Goal: Browse casually

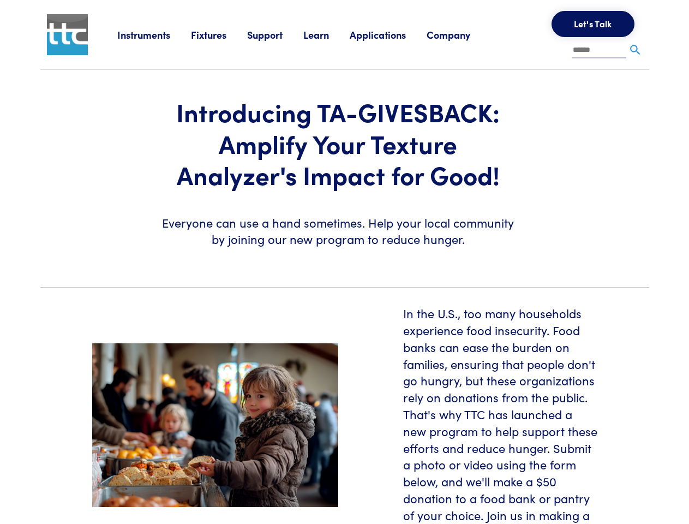
click at [344, 262] on section "Introducing TA-GIVESBACK: Amplify Your Texture Analyzer's Impact for Good! Ever…" at bounding box center [345, 174] width 622 height 208
click at [154, 34] on link "Instruments" at bounding box center [154, 35] width 74 height 14
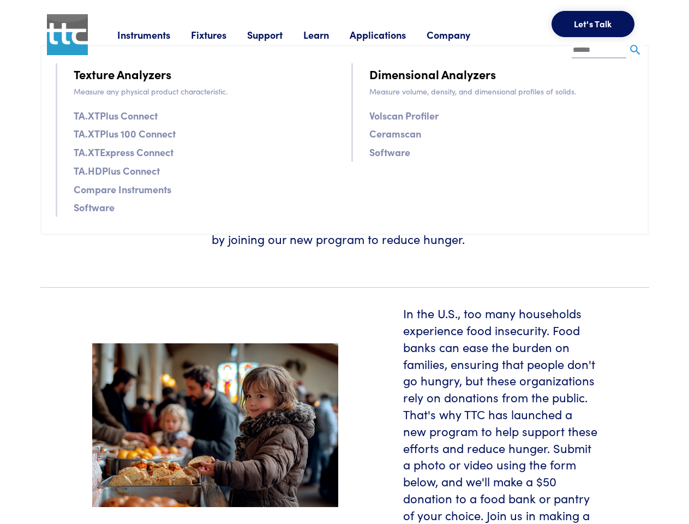
click at [220, 34] on link "Fixtures" at bounding box center [219, 35] width 56 height 14
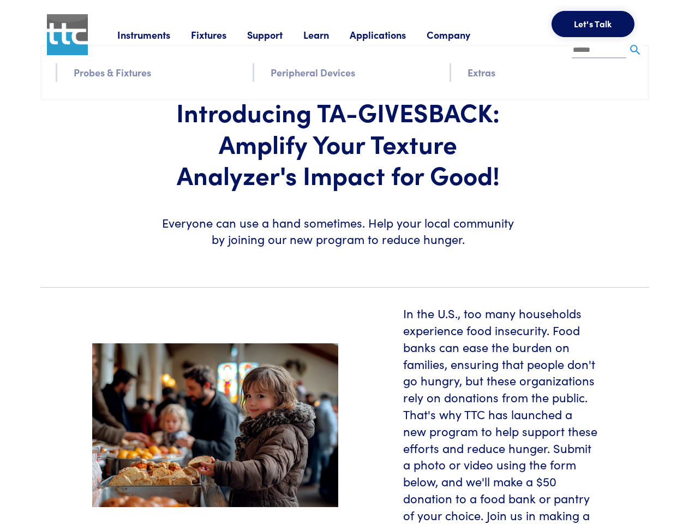
click at [277, 34] on link "Support" at bounding box center [275, 35] width 56 height 14
click at [330, 34] on link "Learn" at bounding box center [326, 35] width 46 height 14
click at [392, 34] on link "Applications" at bounding box center [388, 35] width 77 height 14
click at [463, 34] on link "Company" at bounding box center [459, 35] width 64 height 14
